Goal: Task Accomplishment & Management: Manage account settings

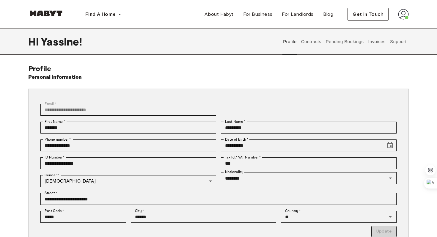
click at [318, 39] on button "Contracts" at bounding box center [311, 42] width 22 height 26
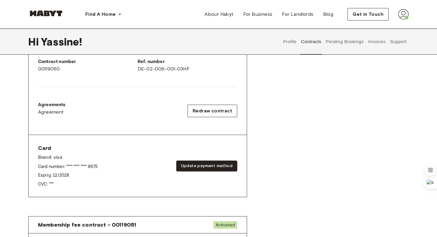
scroll to position [165, 0]
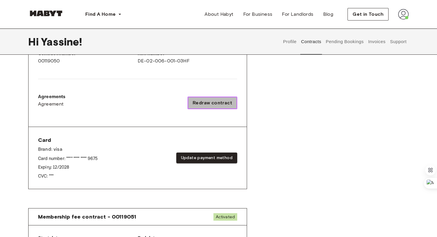
click at [218, 102] on span "Redraw contract" at bounding box center [213, 102] width 40 height 7
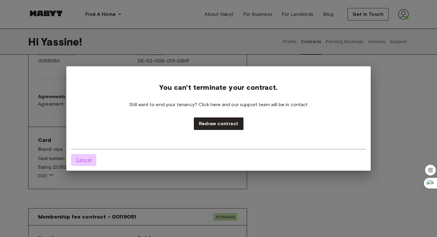
click at [84, 161] on span "Cancel" at bounding box center [84, 159] width 16 height 7
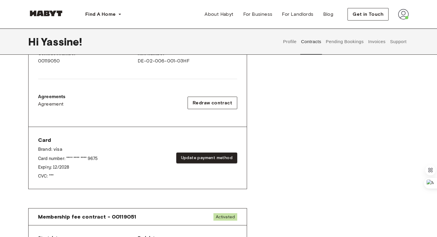
click at [298, 140] on div "Rent contract - 00119050 Activated ▲ ▲ Your Stay [GEOGRAPHIC_DATA] , [PERSON_NA…" at bounding box center [218, 56] width 381 height 295
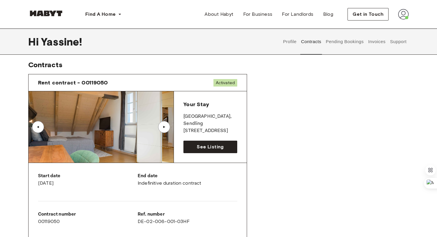
scroll to position [0, 0]
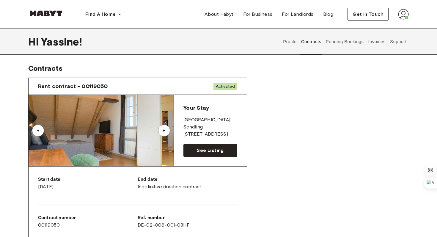
click at [161, 133] on div "▲" at bounding box center [164, 131] width 12 height 12
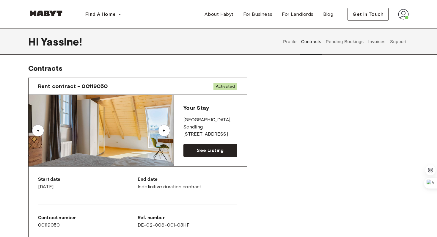
click at [161, 133] on div "▲" at bounding box center [164, 131] width 12 height 12
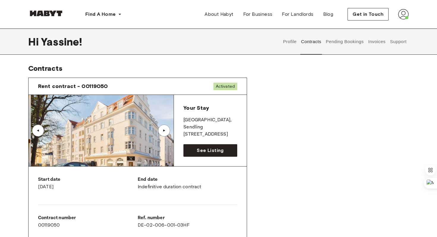
click at [161, 133] on div "▲" at bounding box center [164, 131] width 12 height 12
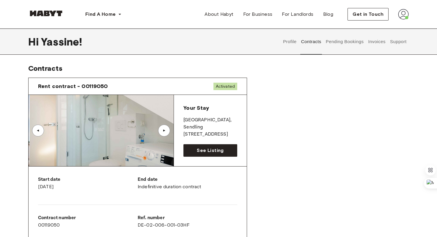
click at [161, 133] on div "▲" at bounding box center [164, 131] width 12 height 12
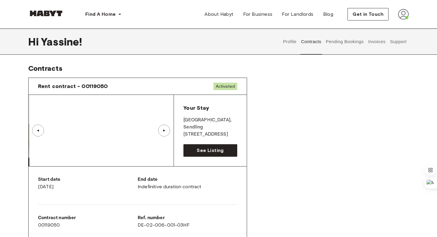
scroll to position [0, 0]
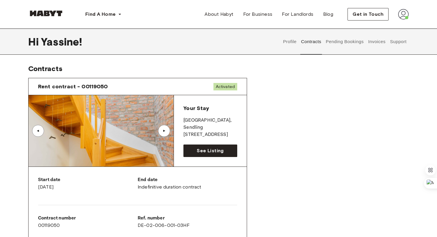
click at [290, 46] on button "Profile" at bounding box center [290, 42] width 15 height 26
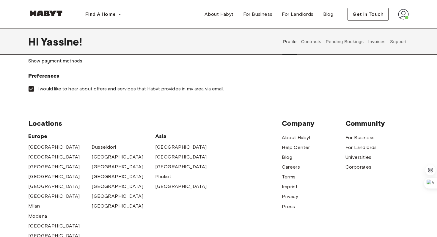
scroll to position [224, 0]
